Goal: Task Accomplishment & Management: Use online tool/utility

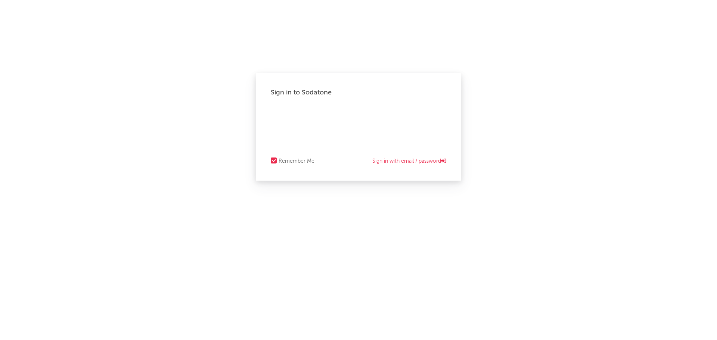
select select "recorded_music"
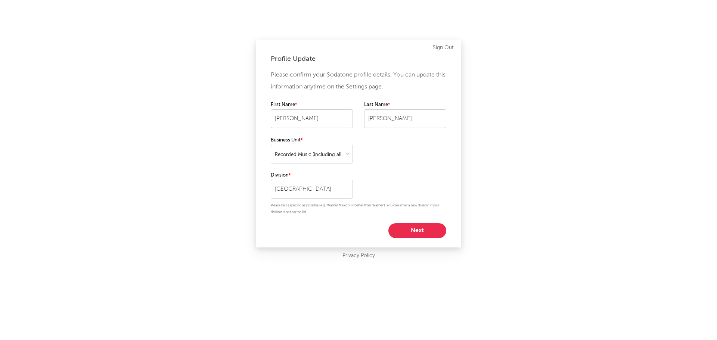
click at [403, 229] on button "Next" at bounding box center [418, 230] width 58 height 15
select select "marketing"
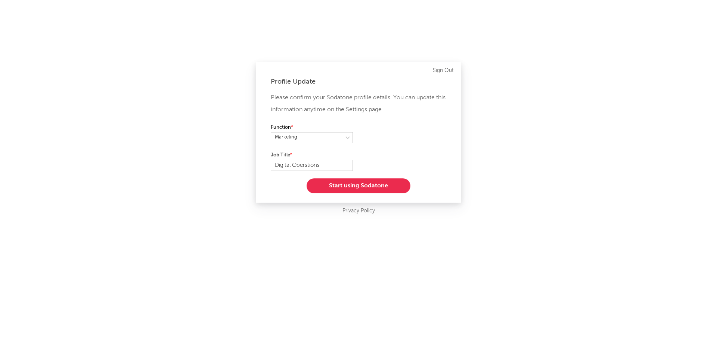
click at [355, 190] on button "Start using Sodatone" at bounding box center [359, 186] width 104 height 15
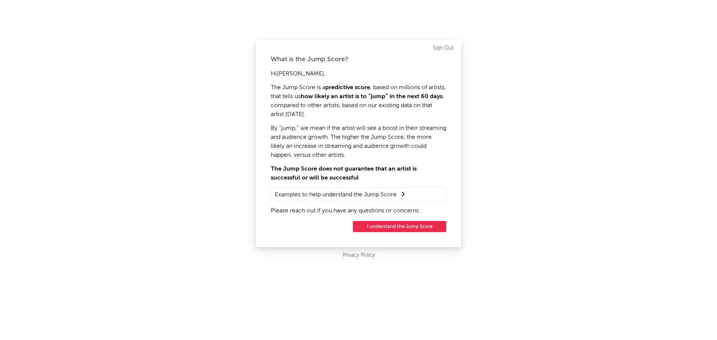
click at [414, 228] on button "I understand the Jump Score" at bounding box center [399, 226] width 93 height 11
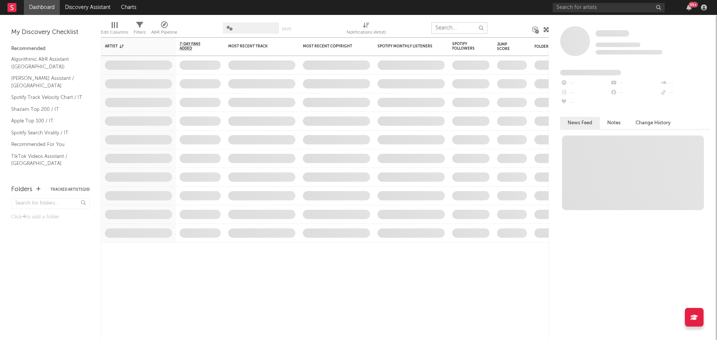
click at [456, 28] on input "text" at bounding box center [460, 27] width 56 height 11
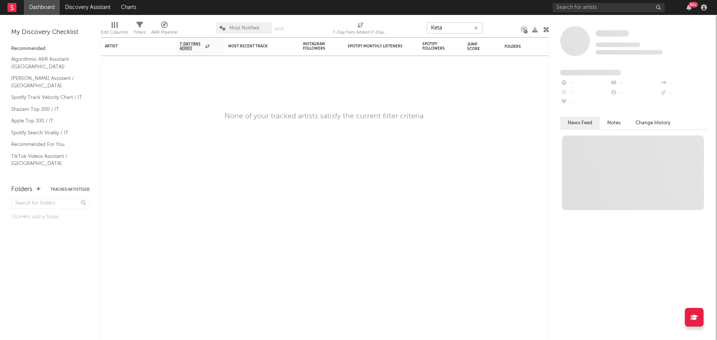
type input "Keta"
